Goal: Transaction & Acquisition: Purchase product/service

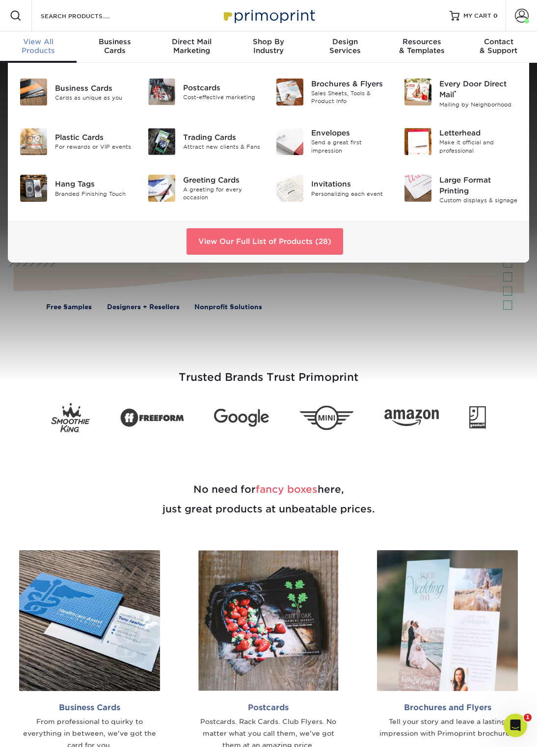
click at [322, 238] on link "View Our Full List of Products (28)" at bounding box center [265, 241] width 157 height 27
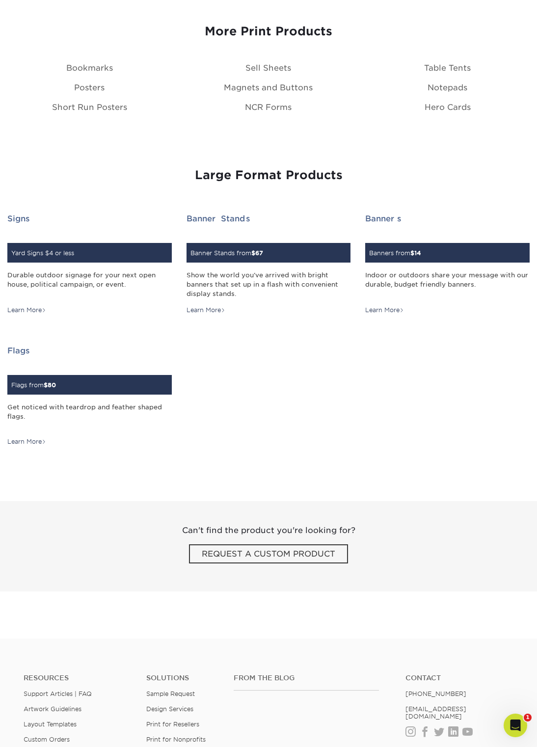
scroll to position [1344, 0]
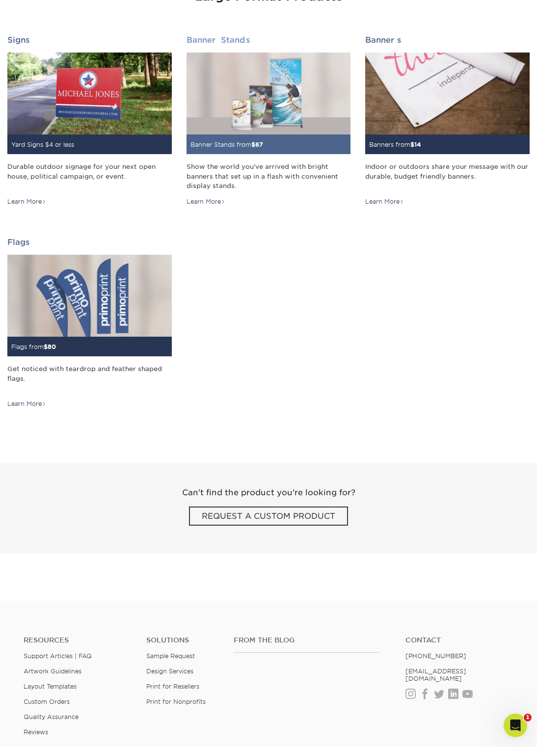
click at [294, 133] on img at bounding box center [269, 94] width 165 height 82
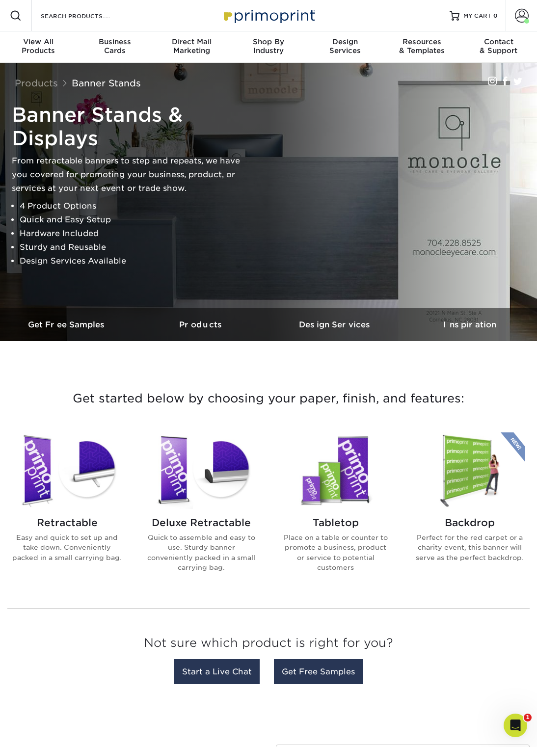
click at [344, 489] on img at bounding box center [335, 471] width 111 height 77
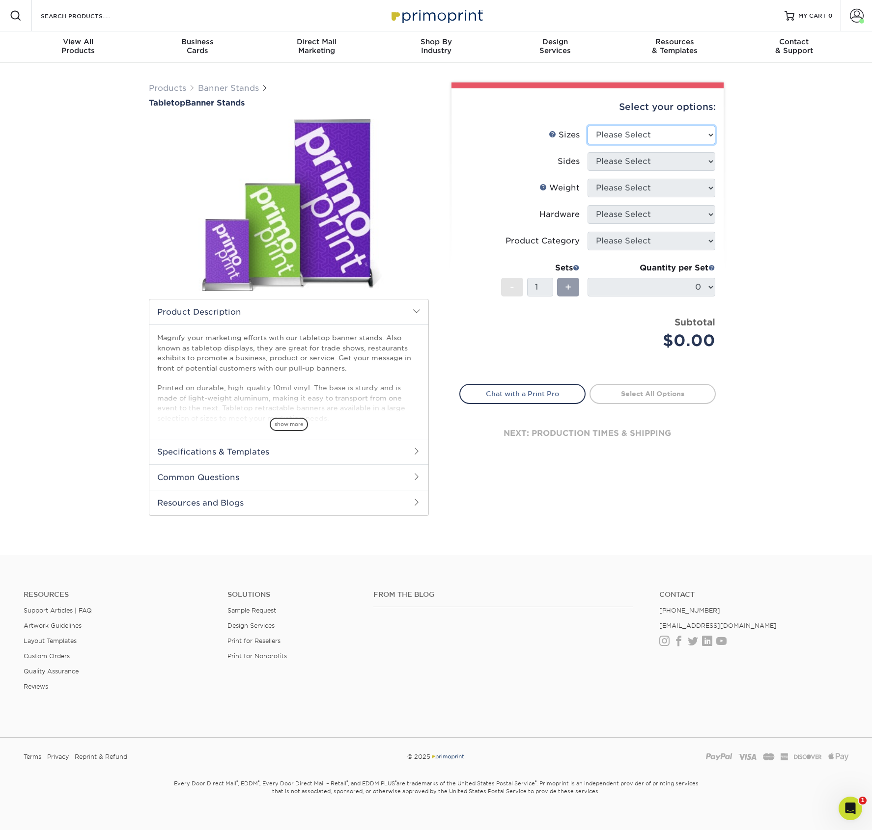
click at [544, 134] on select "Please Select 8.25" x 12" 11" x 17" 15.75" x 32"" at bounding box center [651, 135] width 128 height 19
select select "11.00x17.00"
click at [544, 126] on select "Please Select 8.25" x 12" 11" x 17" 15.75" x 32"" at bounding box center [651, 135] width 128 height 19
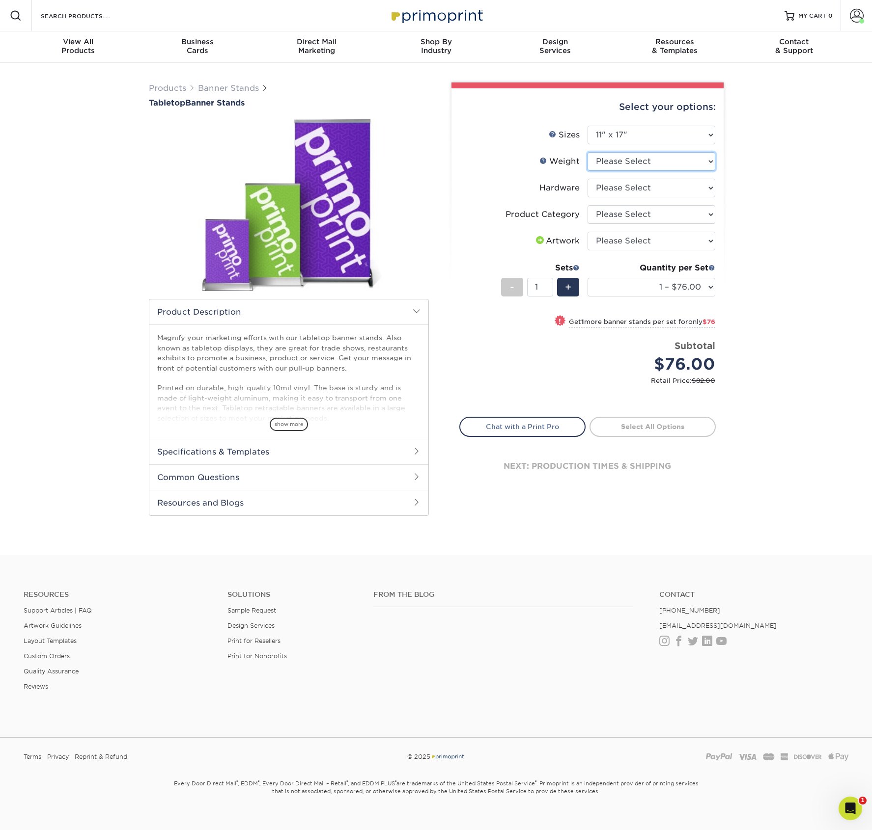
click at [544, 159] on select "Please Select 10MILINDOOR" at bounding box center [651, 161] width 128 height 19
select select "10MILINDOOR"
click at [544, 152] on select "Please Select 10MILINDOOR" at bounding box center [651, 161] width 128 height 19
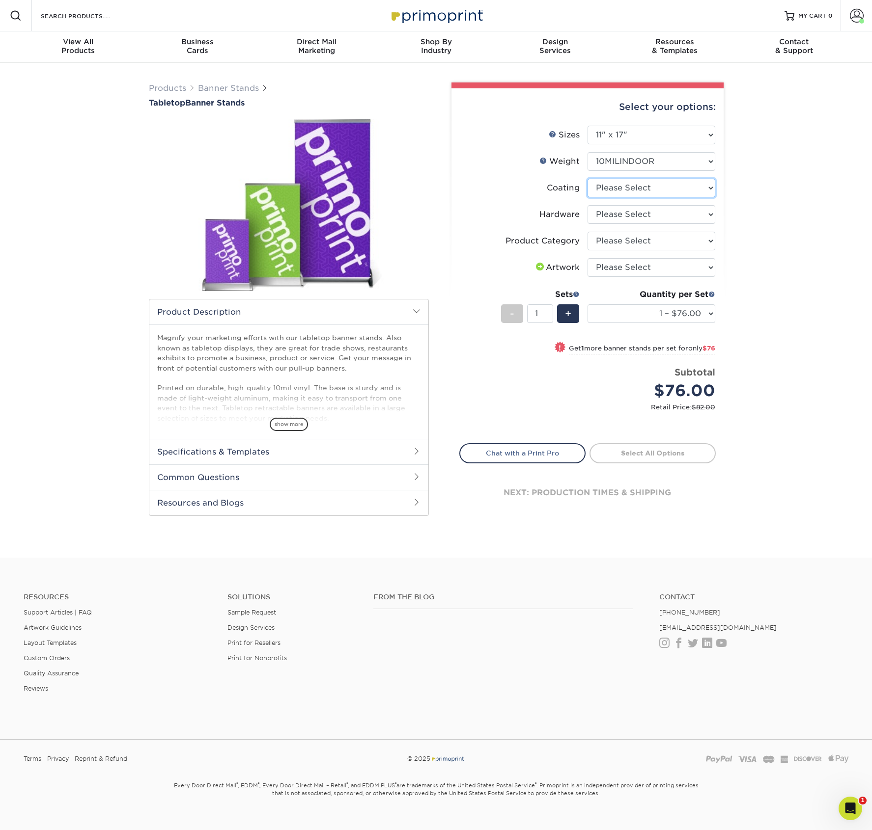
click at [544, 184] on select at bounding box center [651, 188] width 128 height 19
select select "3e7618de-abca-4bda-9f97-8b9129e913d8"
click at [544, 179] on select at bounding box center [651, 188] width 128 height 19
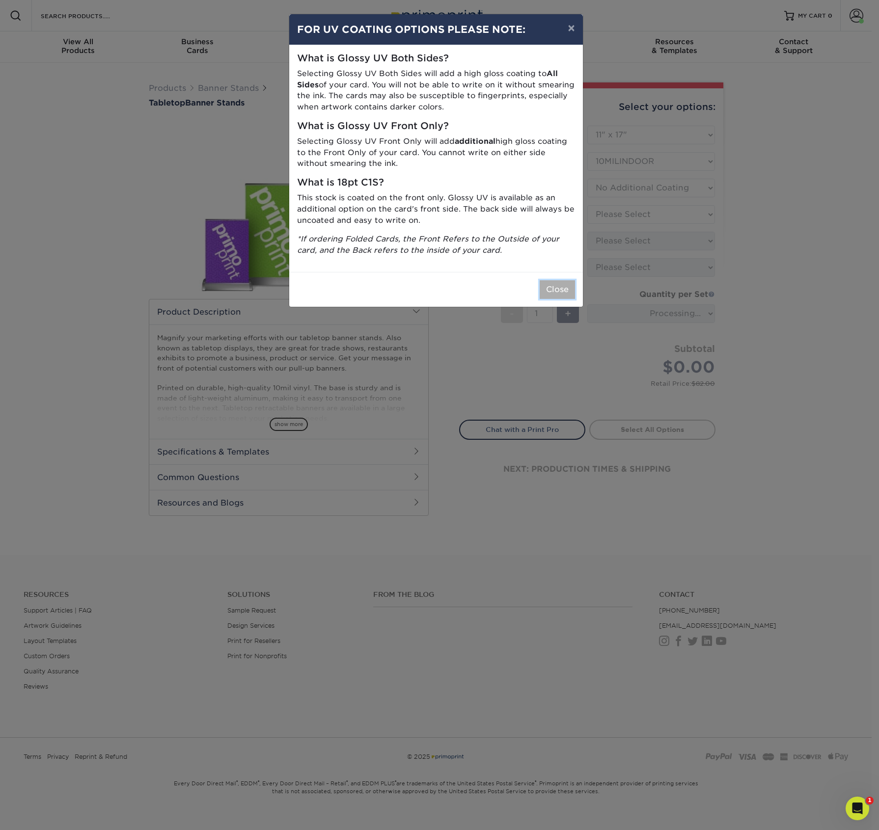
click at [544, 294] on button "Close" at bounding box center [557, 289] width 35 height 19
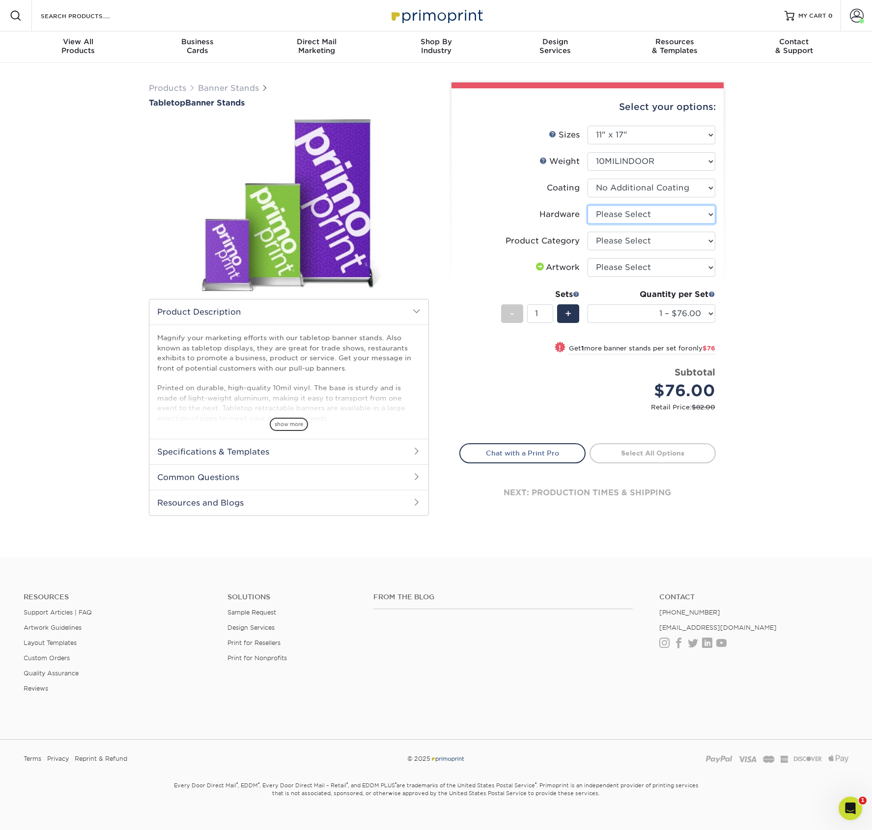
click at [544, 207] on select "Please Select Tabletop Retractable Banner Stand" at bounding box center [651, 214] width 128 height 19
select select "c0bd27e5-75e7-4051-a58e-3fd99854861a"
click at [544, 205] on select "Please Select Tabletop Retractable Banner Stand" at bounding box center [651, 214] width 128 height 19
click at [544, 238] on select "Please Select Tabletop Displays" at bounding box center [651, 241] width 128 height 19
select select "b0e3af40-0f6d-42a1-a58f-50af6eb89cf4"
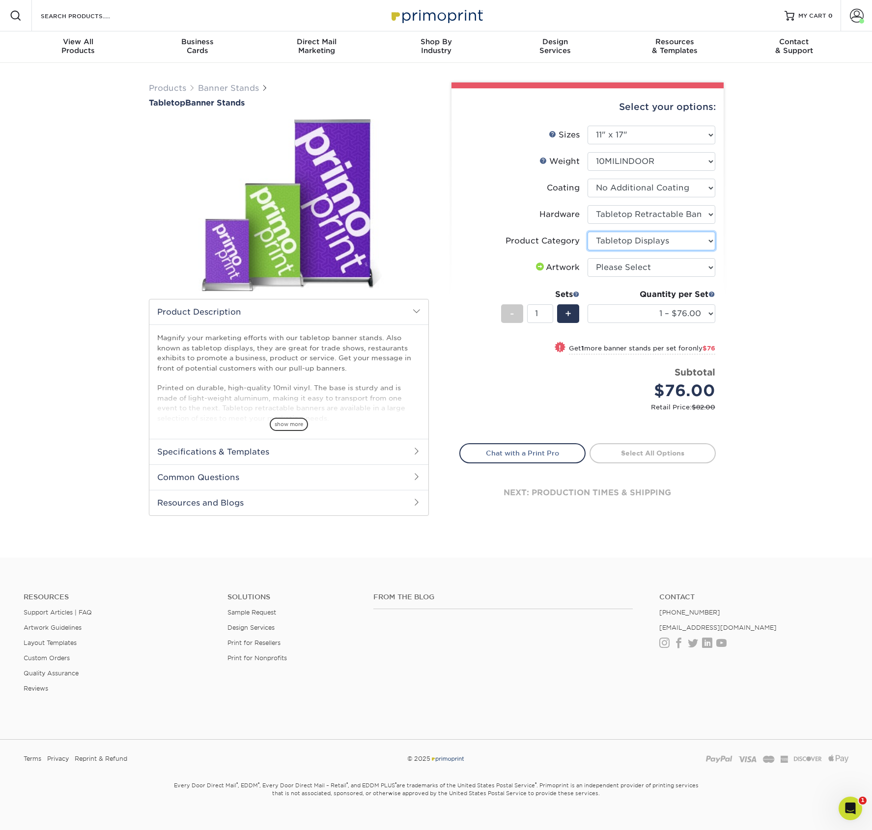
click at [544, 232] on select "Please Select Tabletop Displays" at bounding box center [651, 241] width 128 height 19
click at [544, 262] on select "Please Select I will upload files I need a design - $50" at bounding box center [651, 267] width 128 height 19
select select "upload"
click at [544, 258] on select "Please Select I will upload files I need a design - $50" at bounding box center [651, 267] width 128 height 19
click at [544, 457] on link "Proceed to Shipping" at bounding box center [652, 452] width 126 height 18
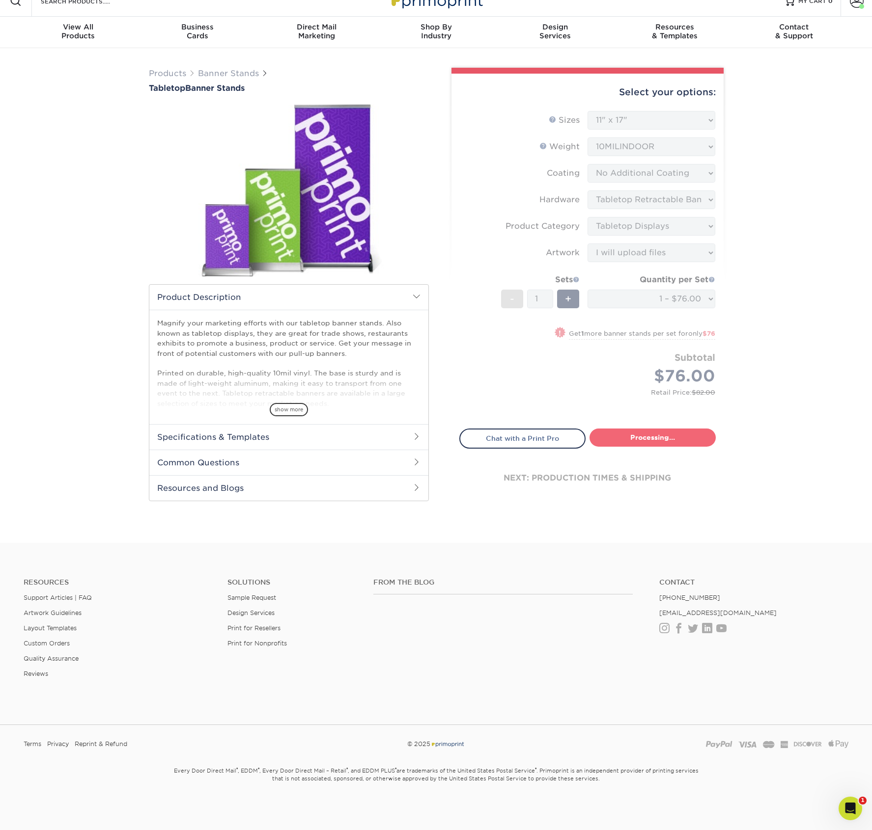
select select "81e0b3b9-1655-4661-a593-0a1b4fb39b6e"
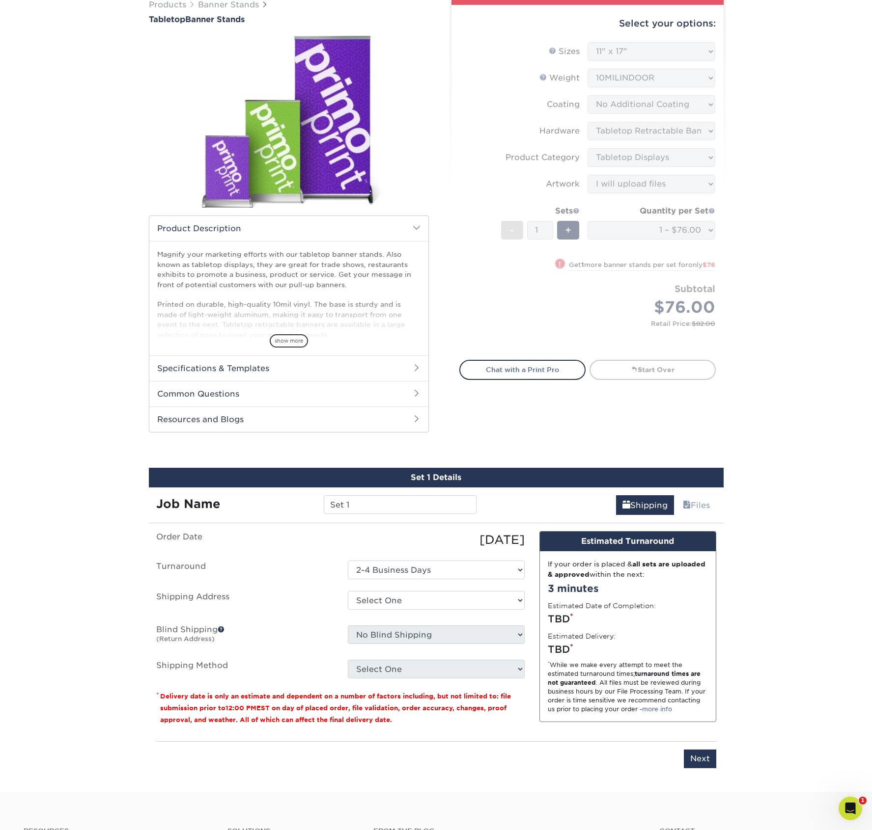
scroll to position [332, 0]
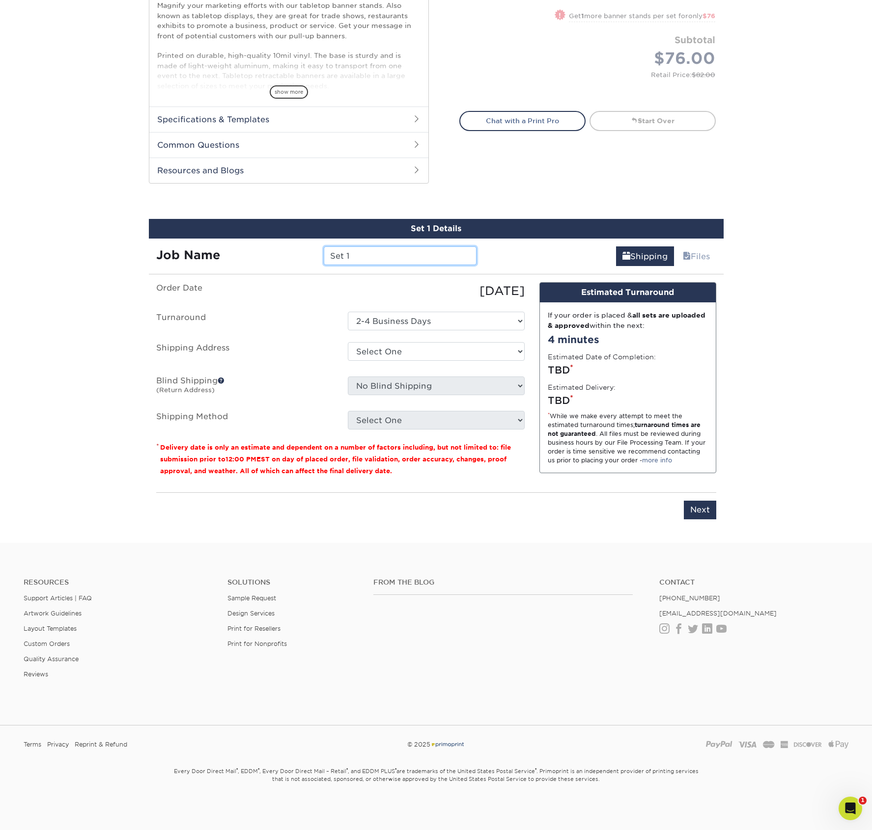
drag, startPoint x: 364, startPoint y: 257, endPoint x: 324, endPoint y: 256, distance: 40.8
click at [324, 256] on input "Set 1" at bounding box center [400, 256] width 153 height 19
click at [389, 255] on input "Avebues_11x17_Table Banner_9.25" at bounding box center [400, 256] width 153 height 19
type input "Avebues_11x17_Table Banner_9.25"
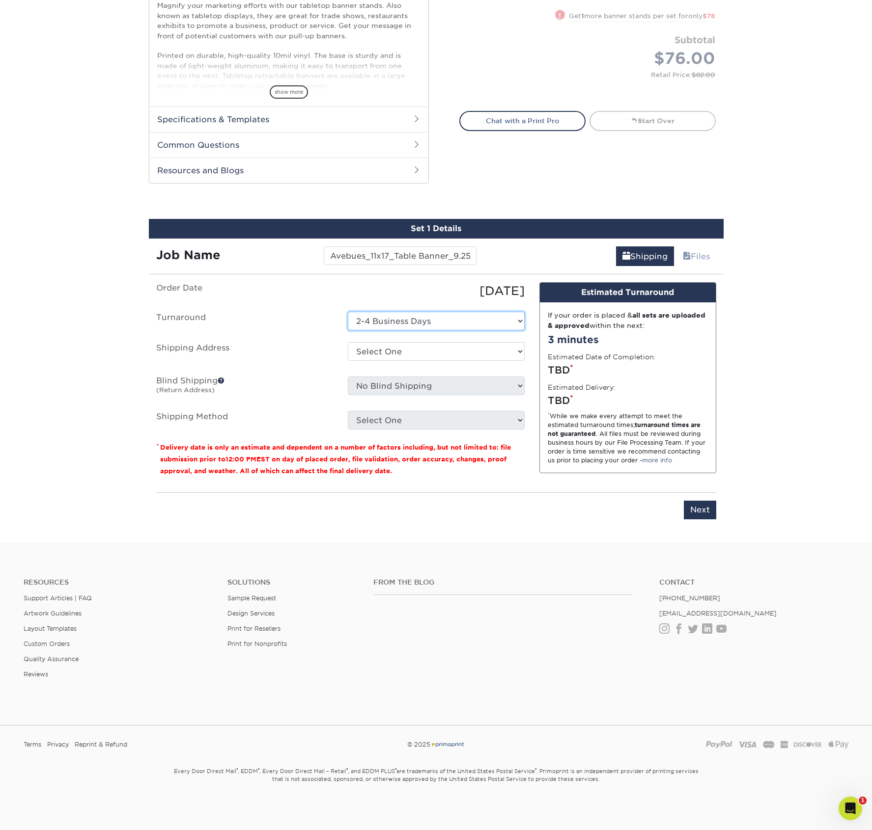
click at [390, 314] on select "Select One 2-4 Business Days" at bounding box center [436, 321] width 177 height 19
click at [394, 354] on select "Select One Arbor View Senior Living Canton Regency CSS + SAW Devonshire Care Ce…" at bounding box center [436, 351] width 177 height 19
select select "238808"
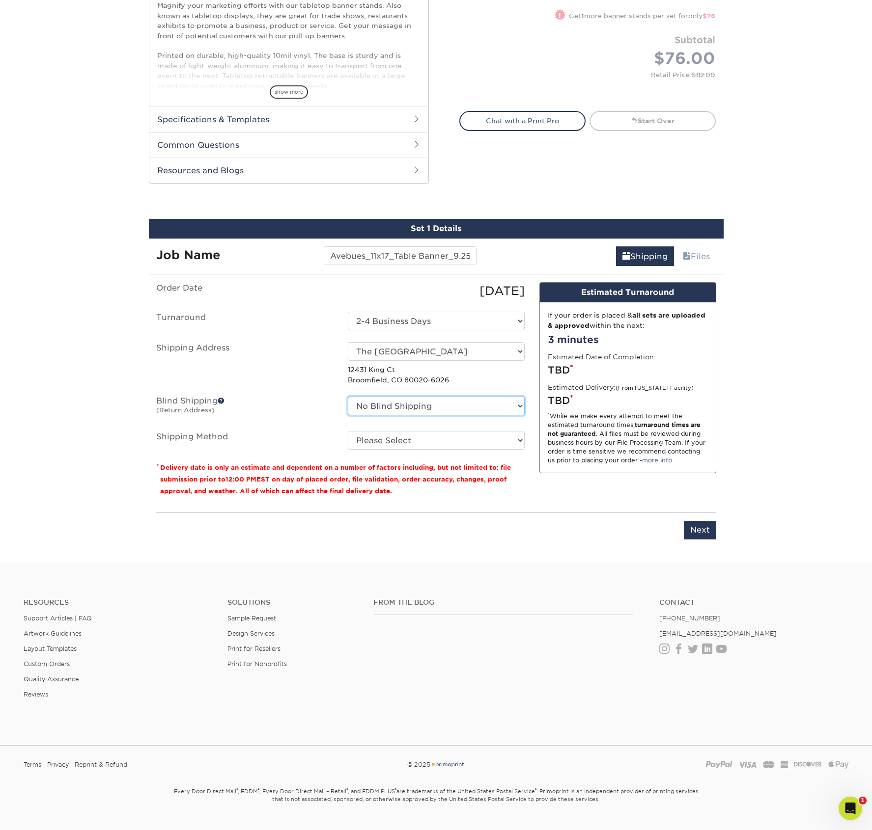
click at [424, 404] on select "No Blind Shipping Arbor View Senior Living Canton Regency CSS + SAW Devonshire …" at bounding box center [436, 406] width 177 height 19
select select "152231"
click at [348, 397] on select "No Blind Shipping Arbor View Senior Living Canton Regency CSS + SAW Devonshire …" at bounding box center [436, 406] width 177 height 19
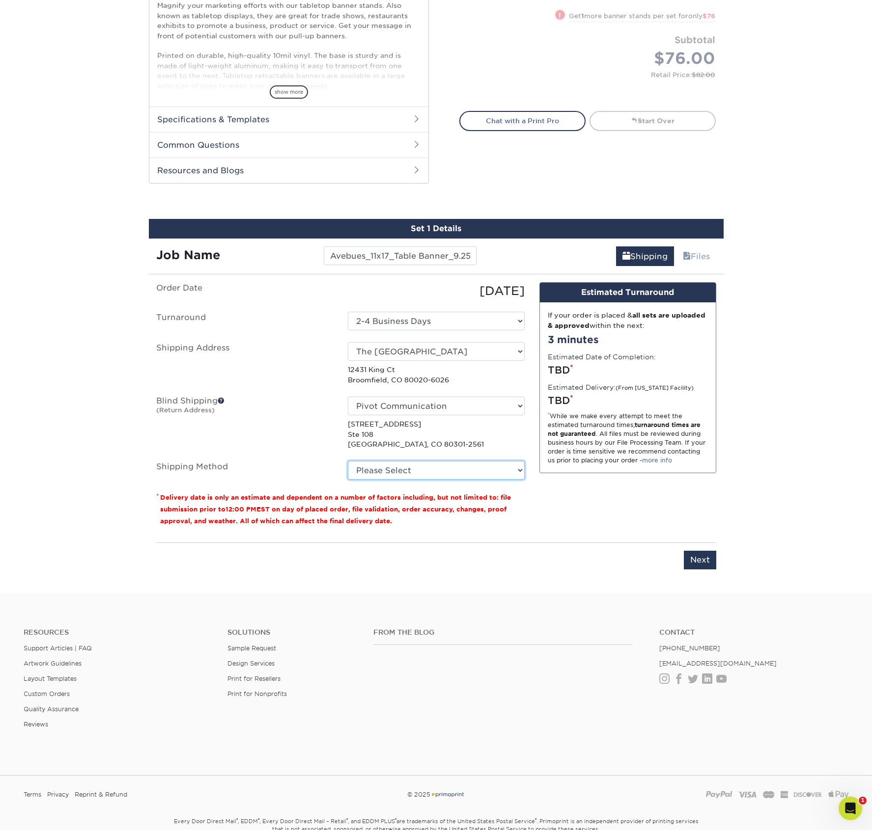
click at [436, 472] on select "Please Select Ground Shipping (+$21.24) 3 Day Shipping Service (+$27.84) 2 Day …" at bounding box center [436, 470] width 177 height 19
select select "03"
click at [348, 461] on select "Please Select Ground Shipping (+$21.24) 3 Day Shipping Service (+$27.84) 2 Day …" at bounding box center [436, 470] width 177 height 19
click at [544, 564] on input "Next" at bounding box center [700, 560] width 32 height 19
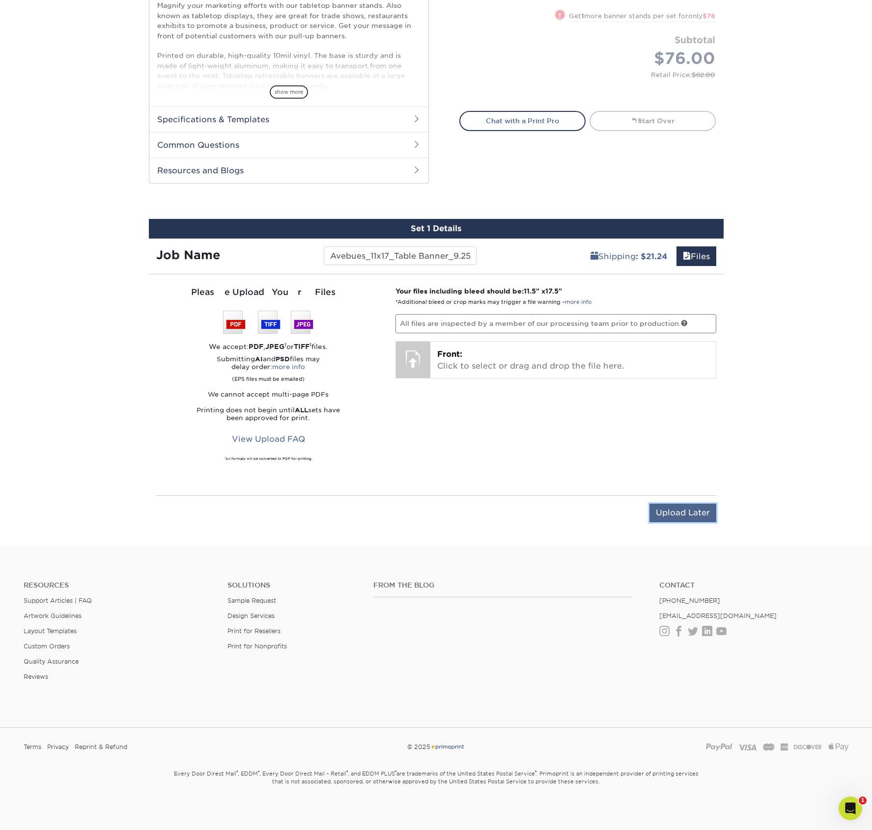
click at [544, 516] on input "Upload Later" at bounding box center [682, 513] width 67 height 19
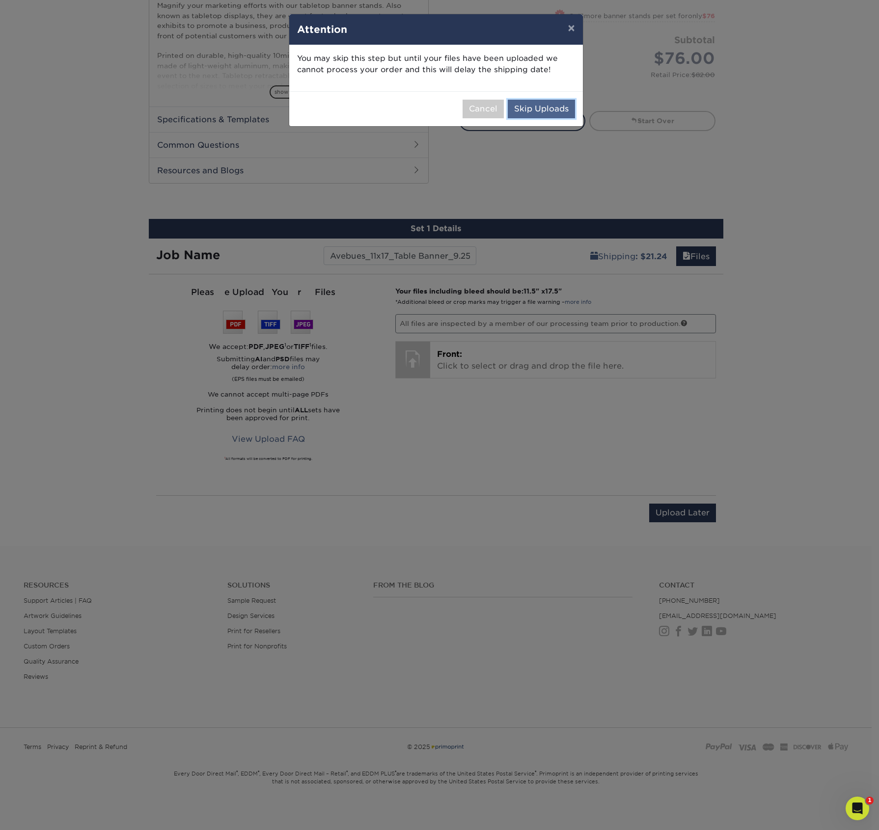
click at [544, 112] on button "Skip Uploads" at bounding box center [541, 109] width 67 height 19
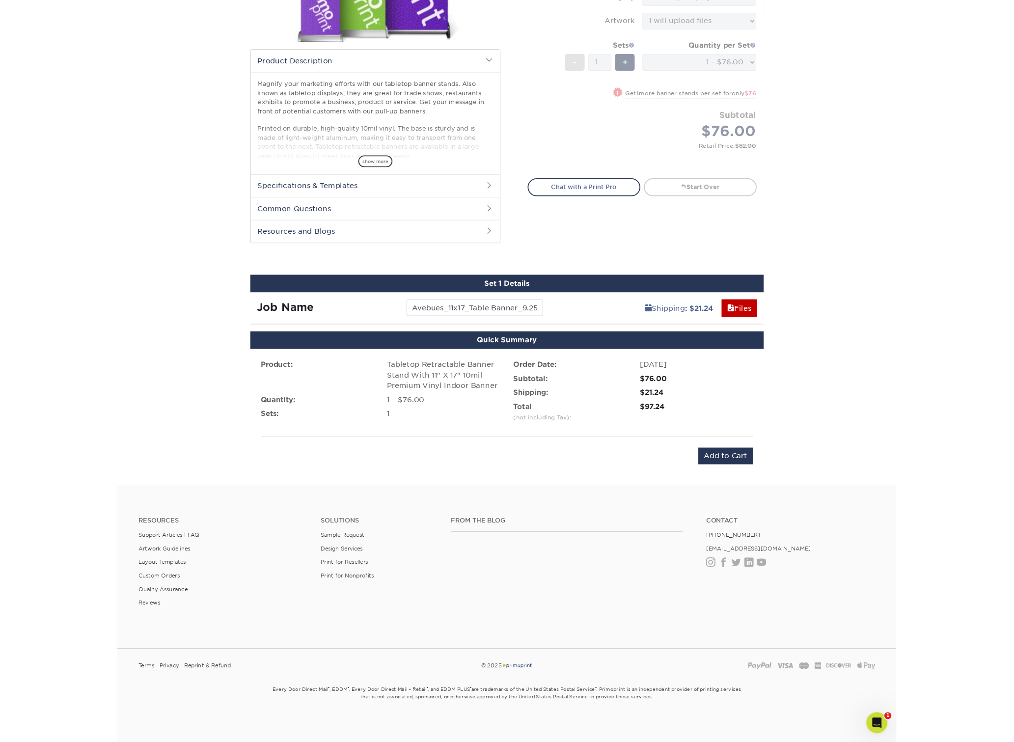
scroll to position [332, 0]
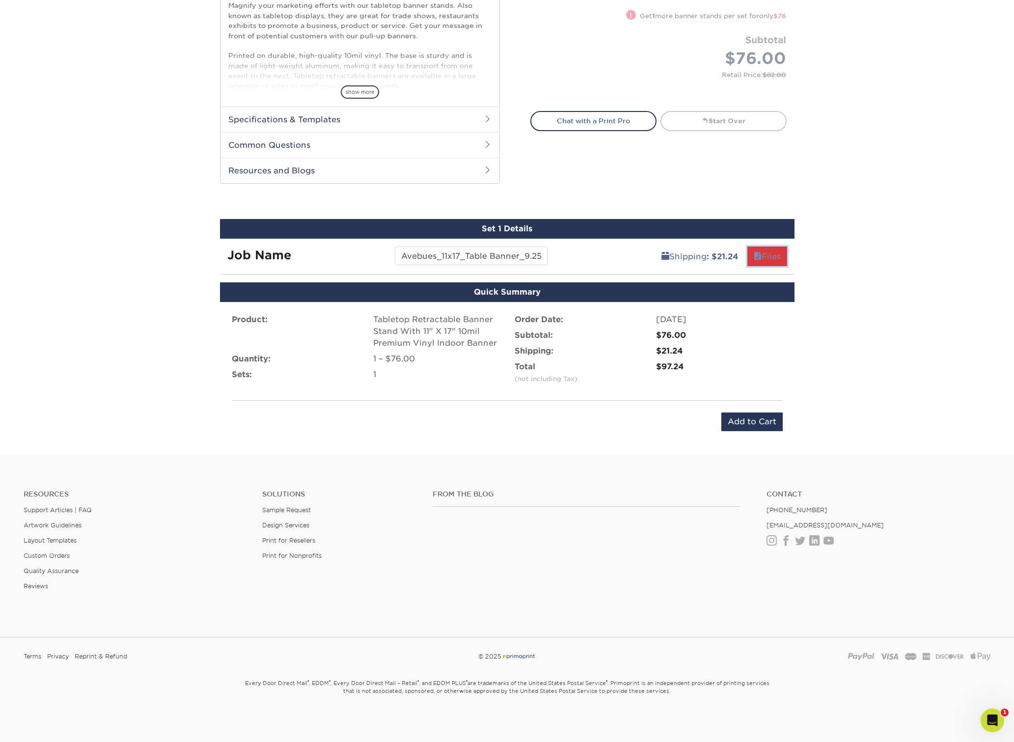
click at [544, 260] on link "Files" at bounding box center [767, 257] width 40 height 20
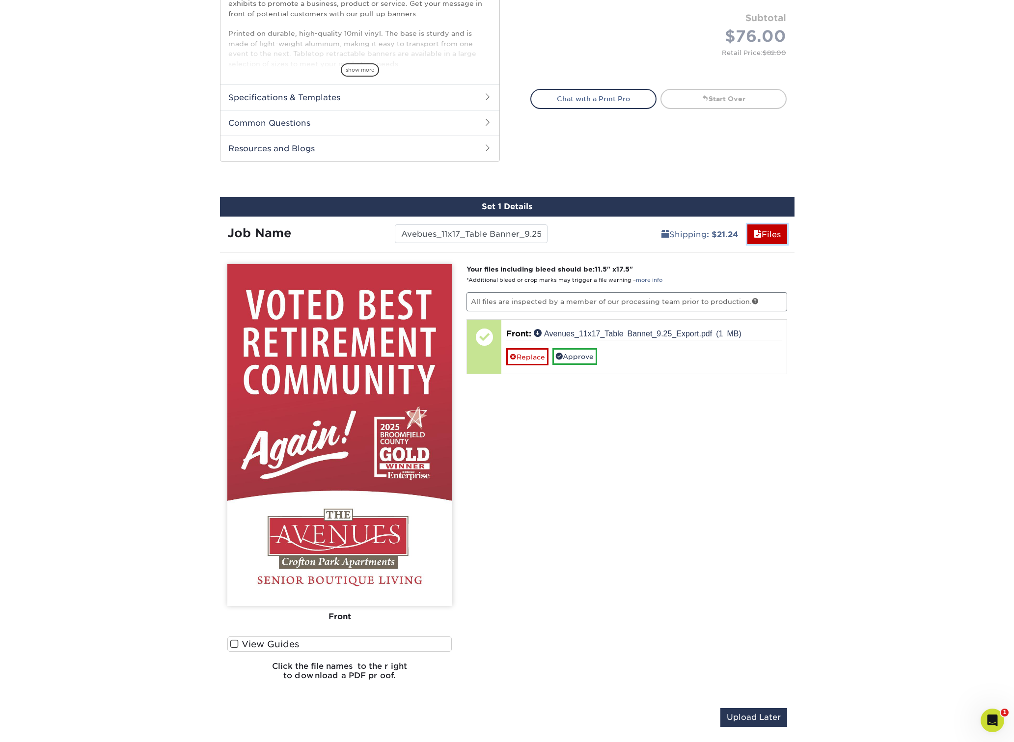
scroll to position [404, 0]
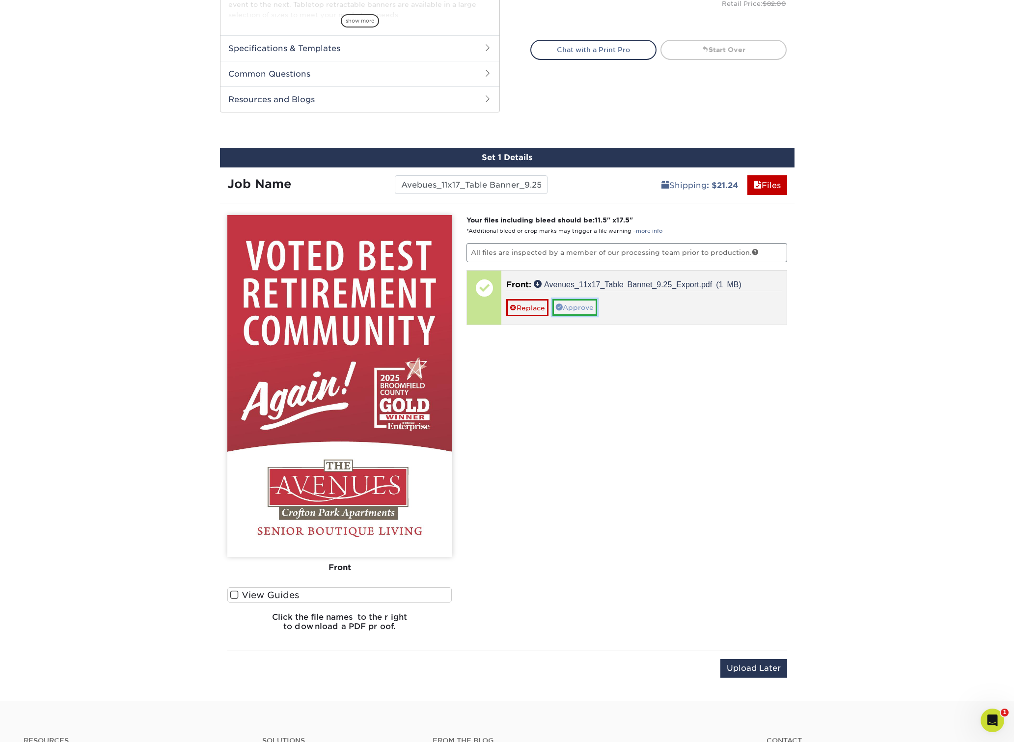
click at [544, 312] on link "Approve" at bounding box center [574, 307] width 45 height 17
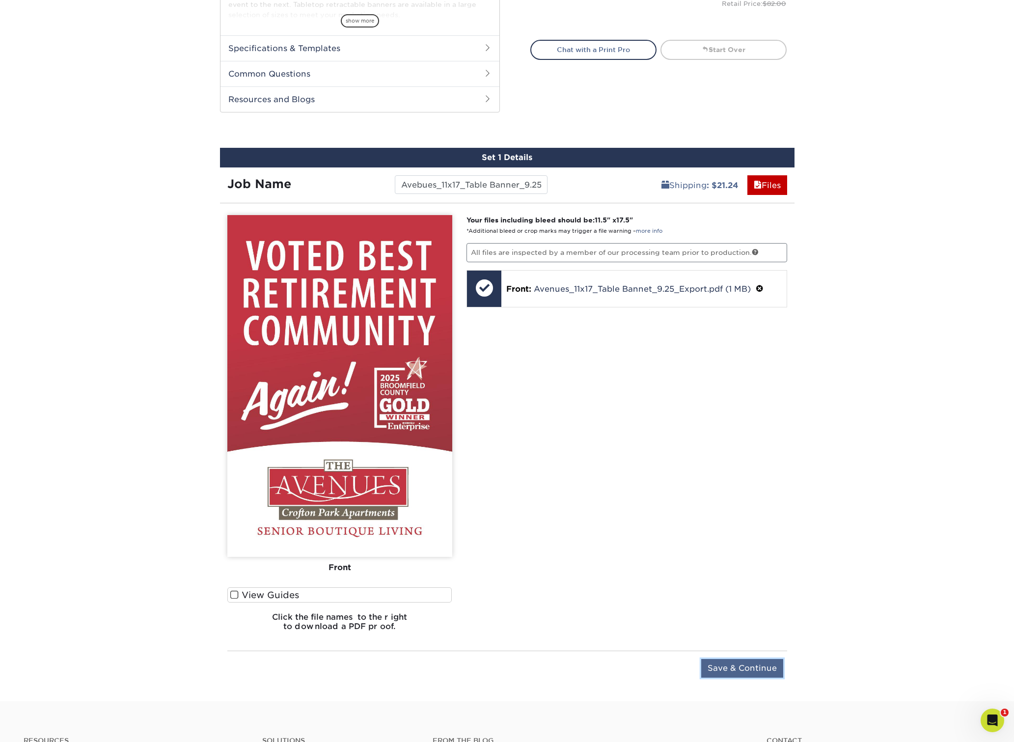
click at [544, 670] on input "Save & Continue" at bounding box center [742, 668] width 82 height 19
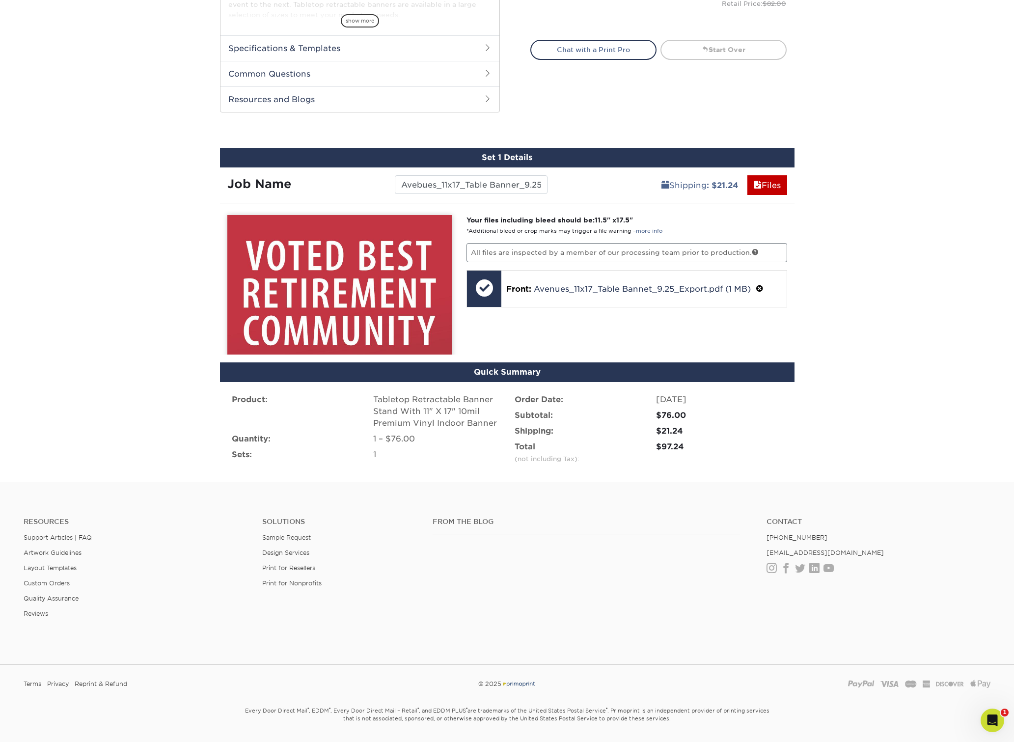
scroll to position [332, 0]
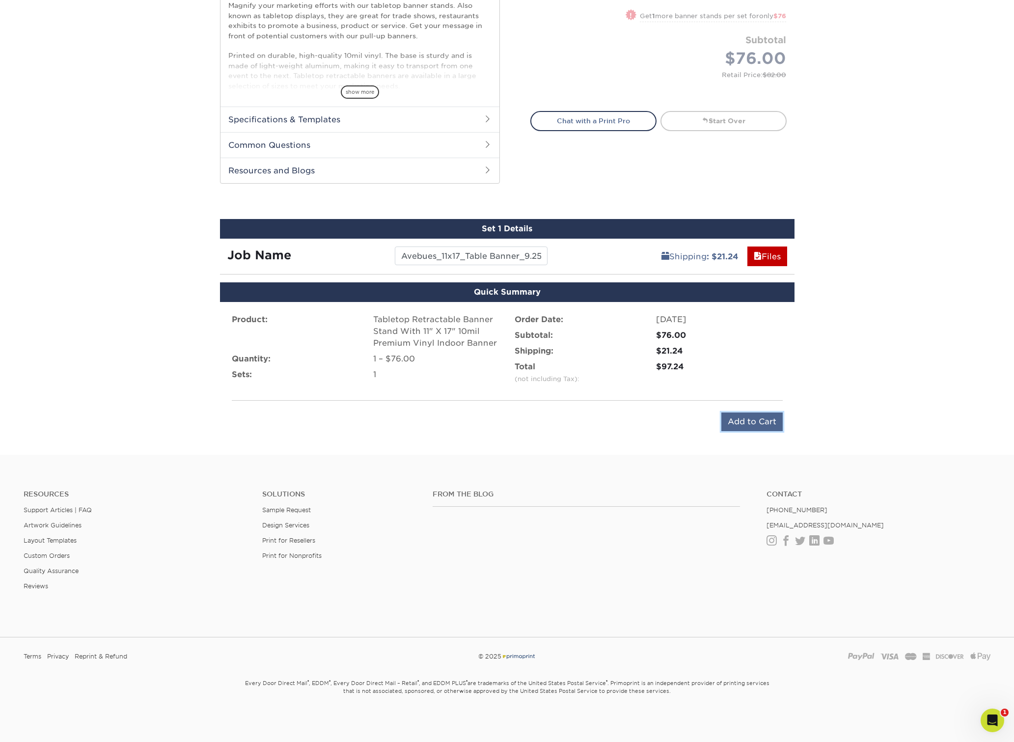
click at [544, 419] on input "Add to Cart" at bounding box center [751, 422] width 61 height 19
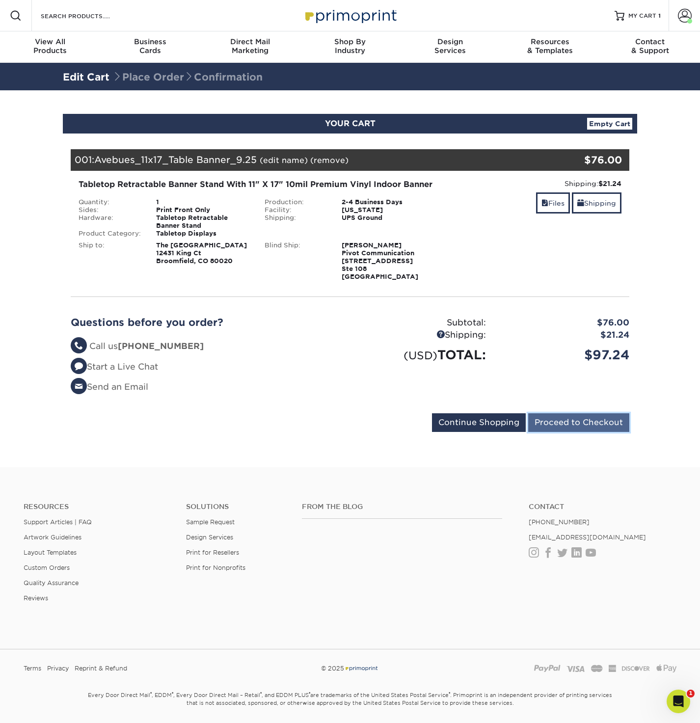
click at [595, 432] on input "Proceed to Checkout" at bounding box center [578, 423] width 101 height 19
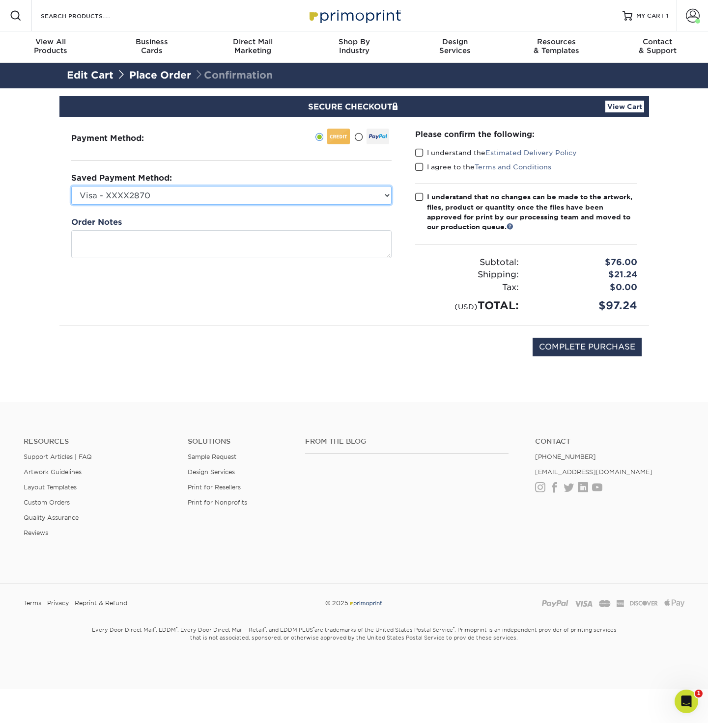
click at [339, 190] on select "Visa - XXXX2870 Visa - XXXX6029 Visa - XXXX9328 New Credit Card" at bounding box center [231, 195] width 320 height 19
select select "38554"
click at [71, 186] on select "Visa - XXXX2870 Visa - XXXX6029 Visa - XXXX9328 New Credit Card" at bounding box center [231, 195] width 320 height 19
click at [420, 153] on span at bounding box center [419, 152] width 8 height 9
click at [0, 0] on input "I understand the Estimated Delivery Policy" at bounding box center [0, 0] width 0 height 0
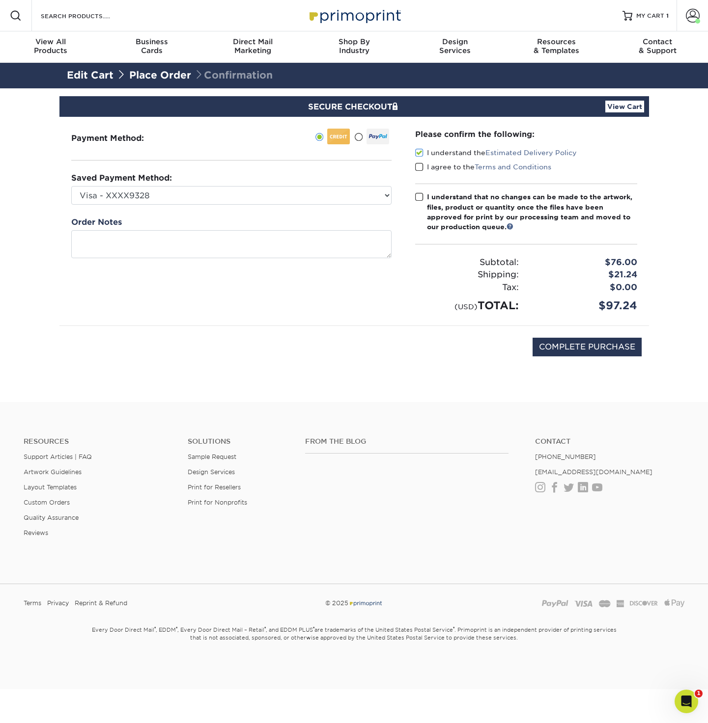
click at [420, 169] on span at bounding box center [419, 167] width 8 height 9
click at [0, 0] on input "I agree to the Terms and Conditions" at bounding box center [0, 0] width 0 height 0
click at [419, 197] on span at bounding box center [419, 197] width 8 height 9
click at [0, 0] on input "I understand that no changes can be made to the artwork, files, product or quan…" at bounding box center [0, 0] width 0 height 0
click at [279, 299] on div "Payment Method:" at bounding box center [231, 221] width 344 height 209
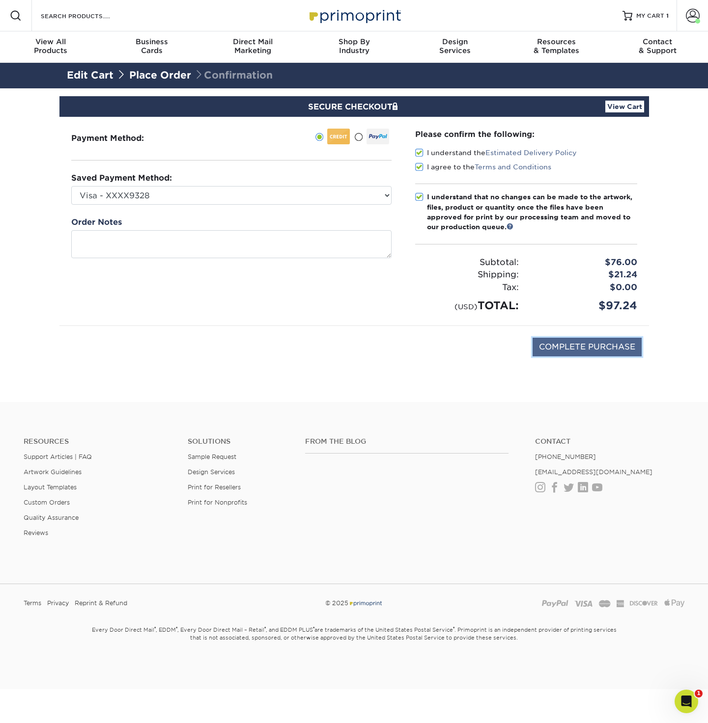
click at [597, 351] on input "COMPLETE PURCHASE" at bounding box center [586, 347] width 109 height 19
type input "PROCESSING, PLEASE WAIT..."
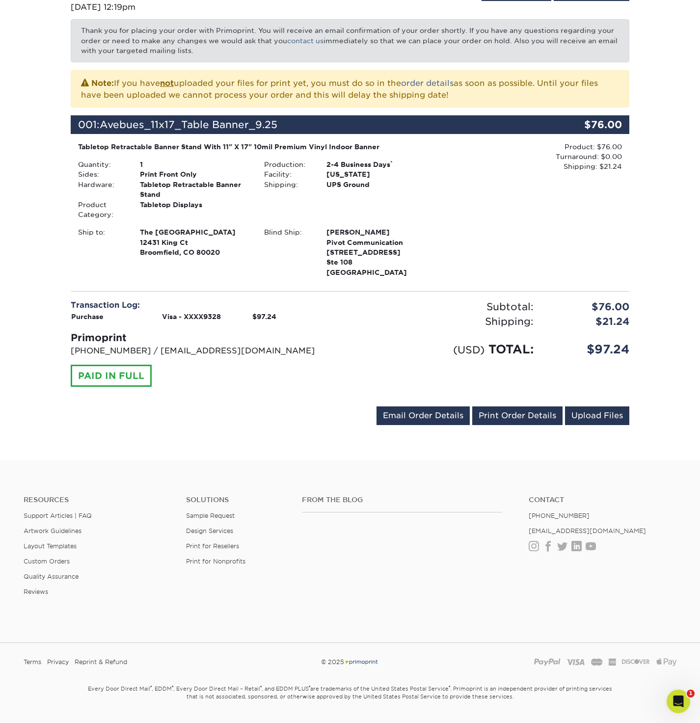
scroll to position [160, 0]
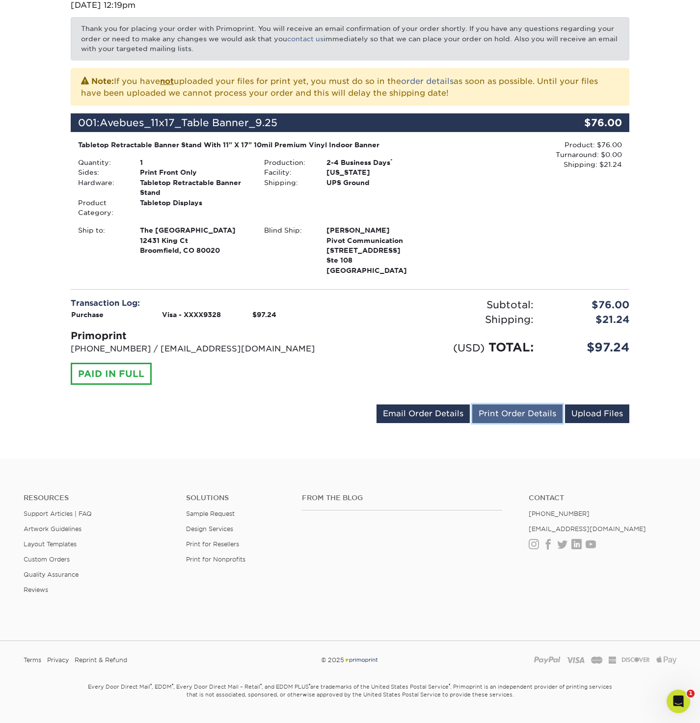
click at [510, 409] on link "Print Order Details" at bounding box center [517, 414] width 90 height 19
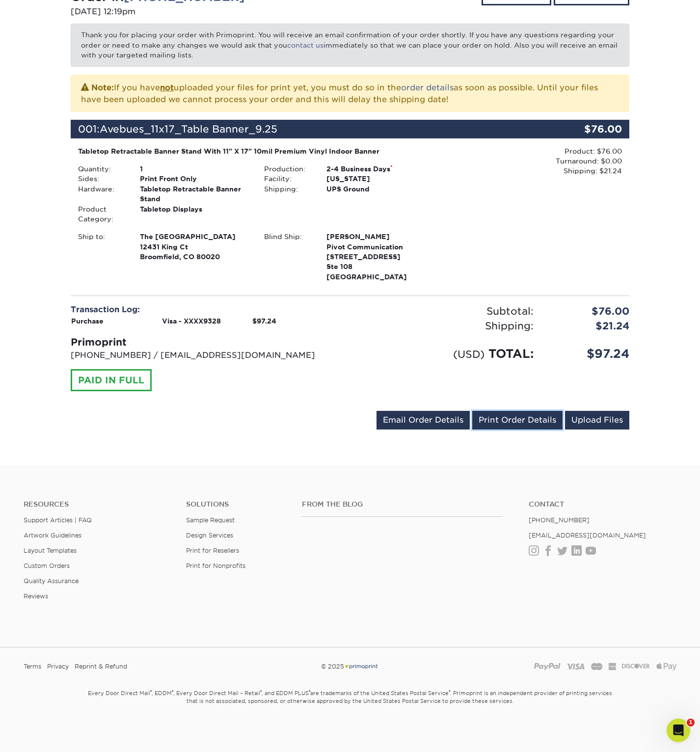
scroll to position [0, 0]
